Goal: Find specific page/section: Find specific page/section

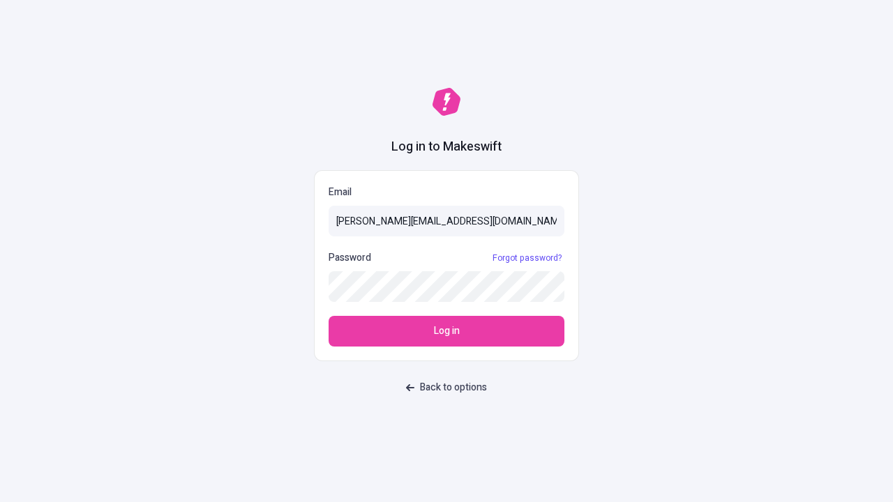
type input "sasha+test-ui@makeswift.com"
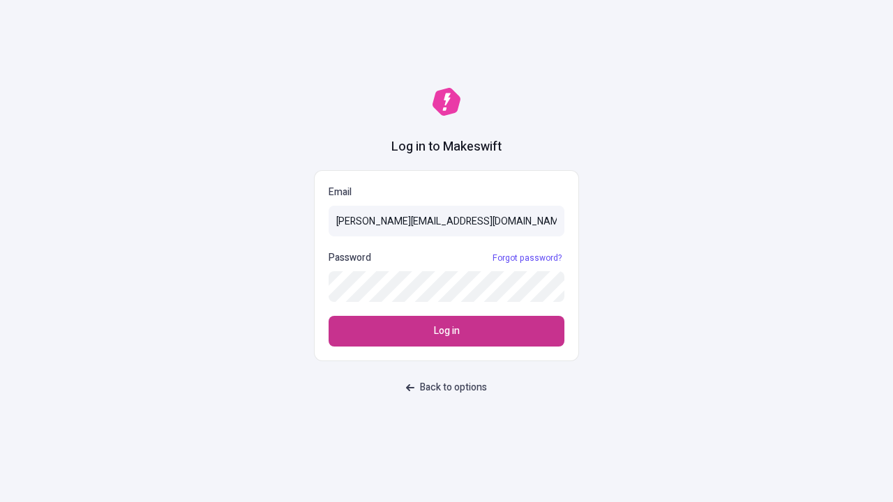
click at [446, 331] on span "Log in" at bounding box center [447, 331] width 26 height 15
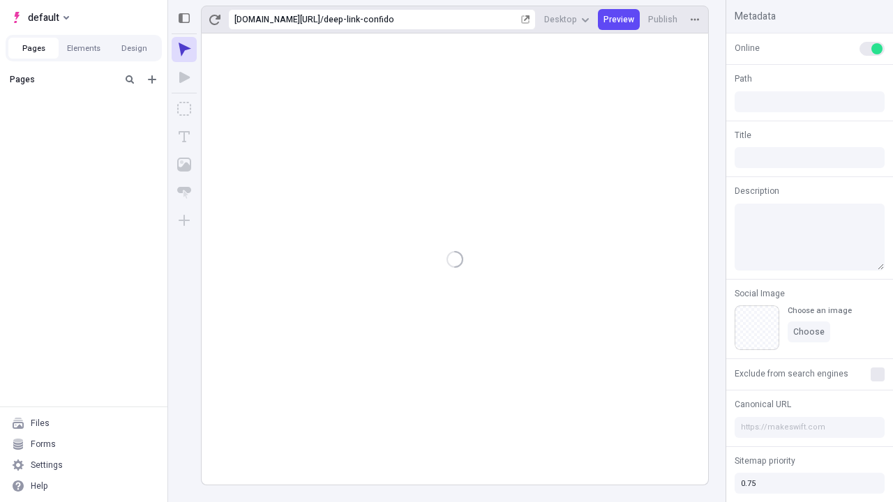
type input "/deep-link-confido"
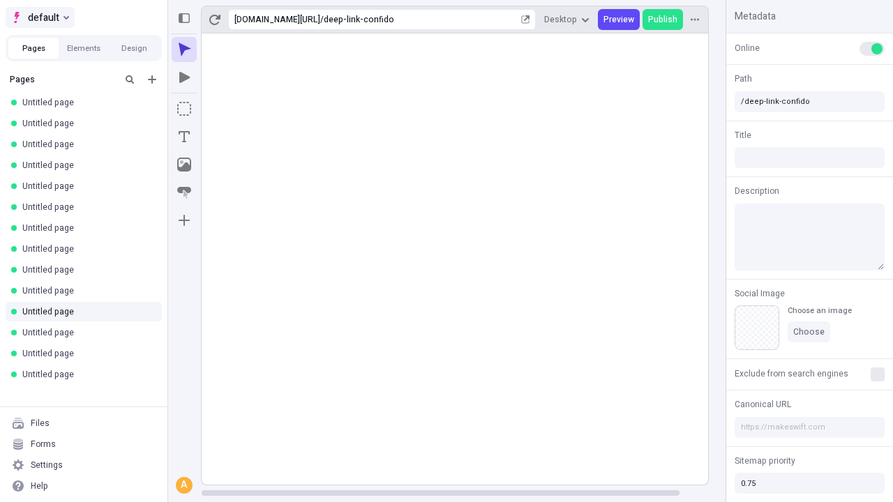
click at [39, 17] on span "default" at bounding box center [43, 17] width 31 height 17
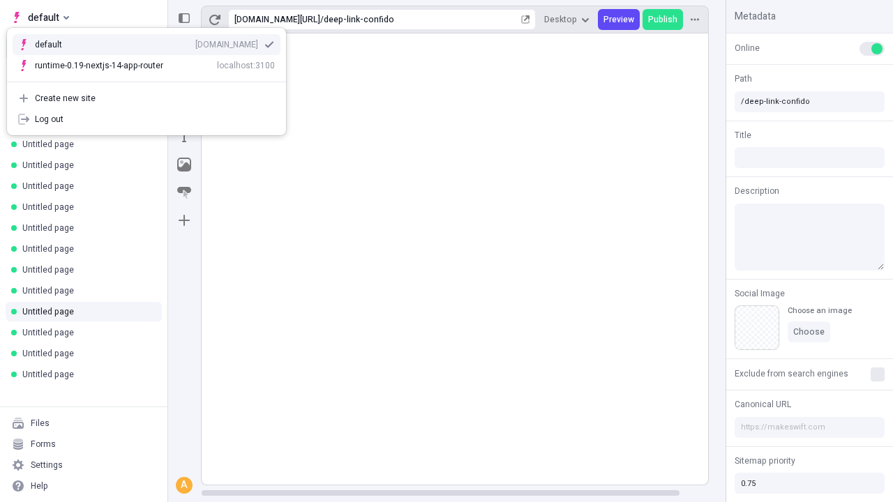
click at [195, 42] on div "[DOMAIN_NAME]" at bounding box center [226, 44] width 63 height 11
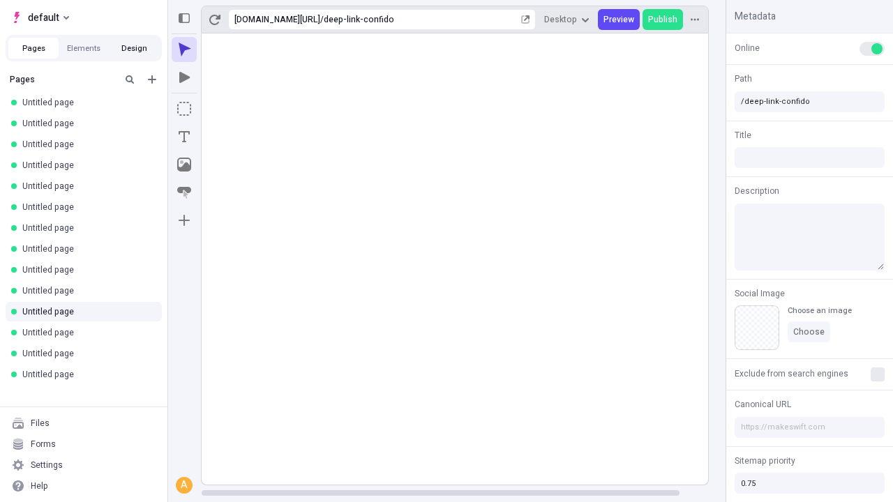
click at [134, 48] on button "Design" at bounding box center [134, 48] width 50 height 21
